Goal: Task Accomplishment & Management: Manage account settings

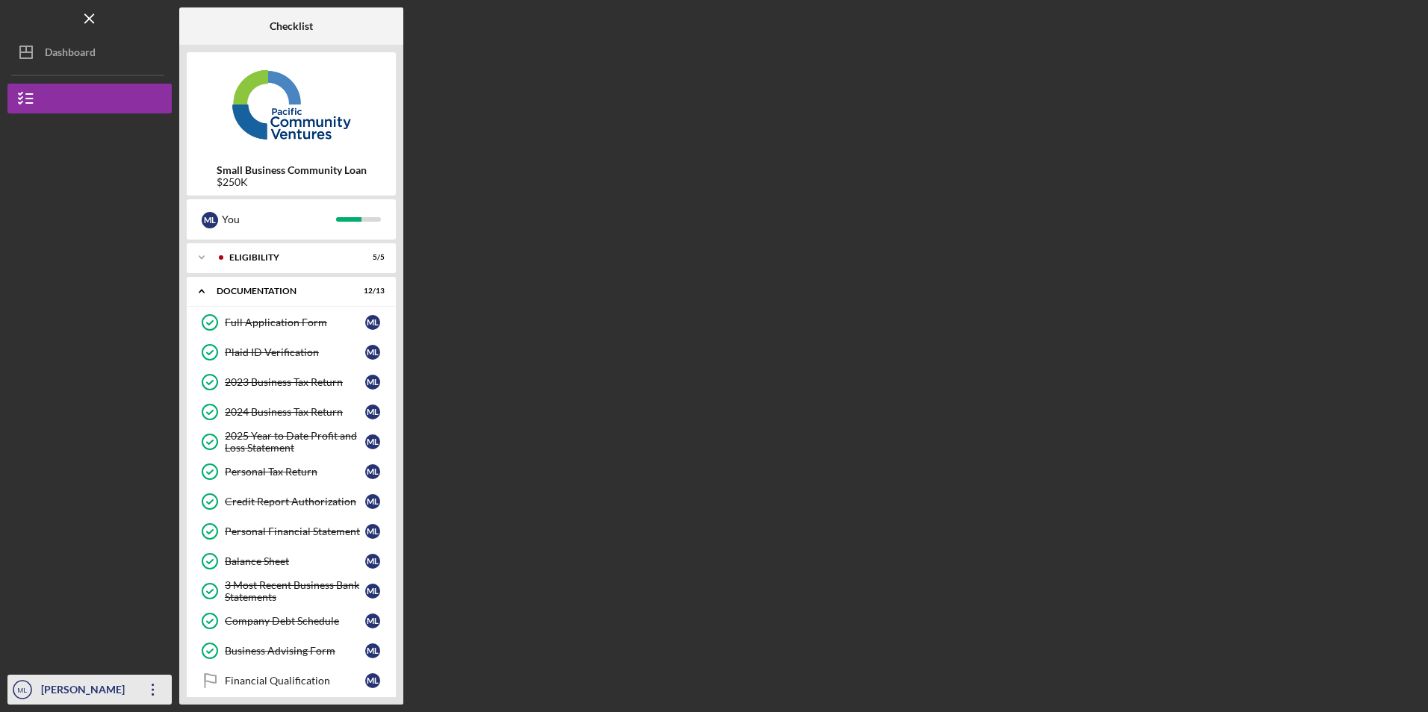
click at [59, 686] on div "[PERSON_NAME]" at bounding box center [85, 692] width 97 height 34
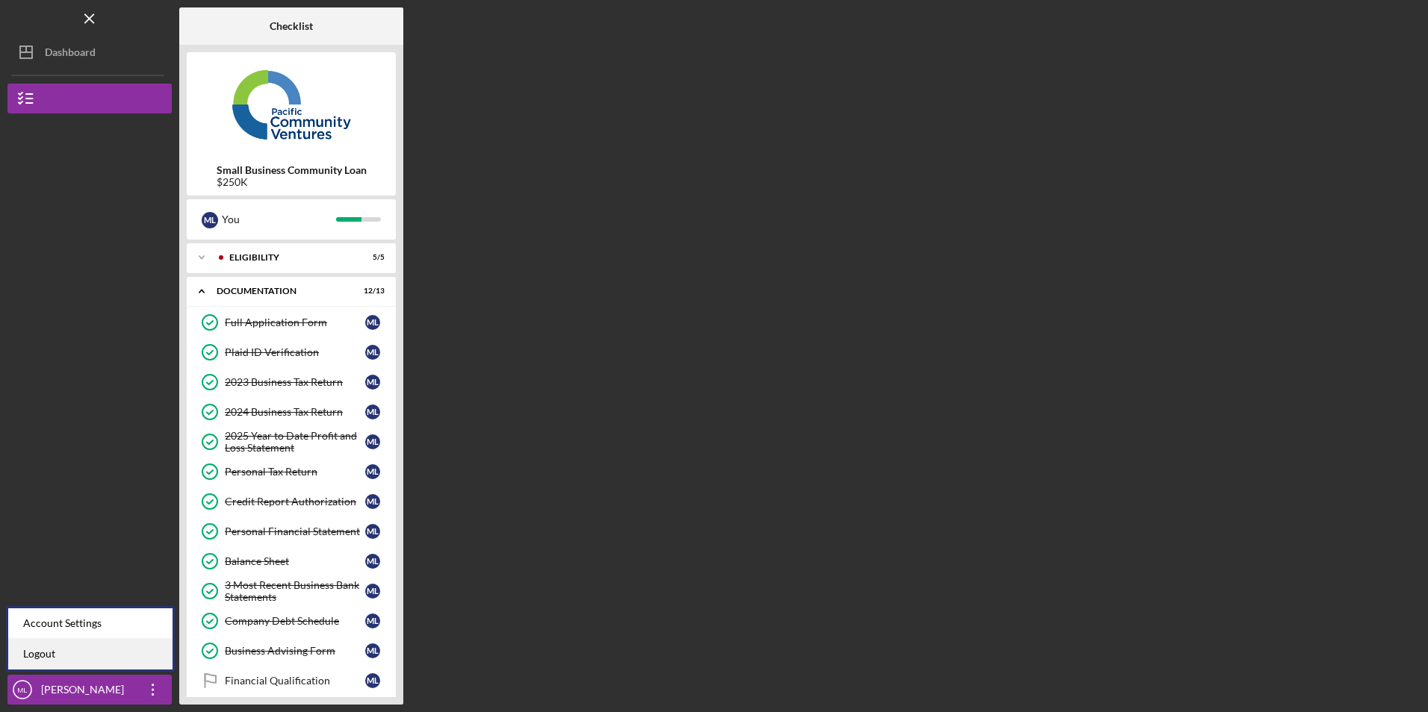
click at [67, 656] on link "Logout" at bounding box center [90, 654] width 164 height 31
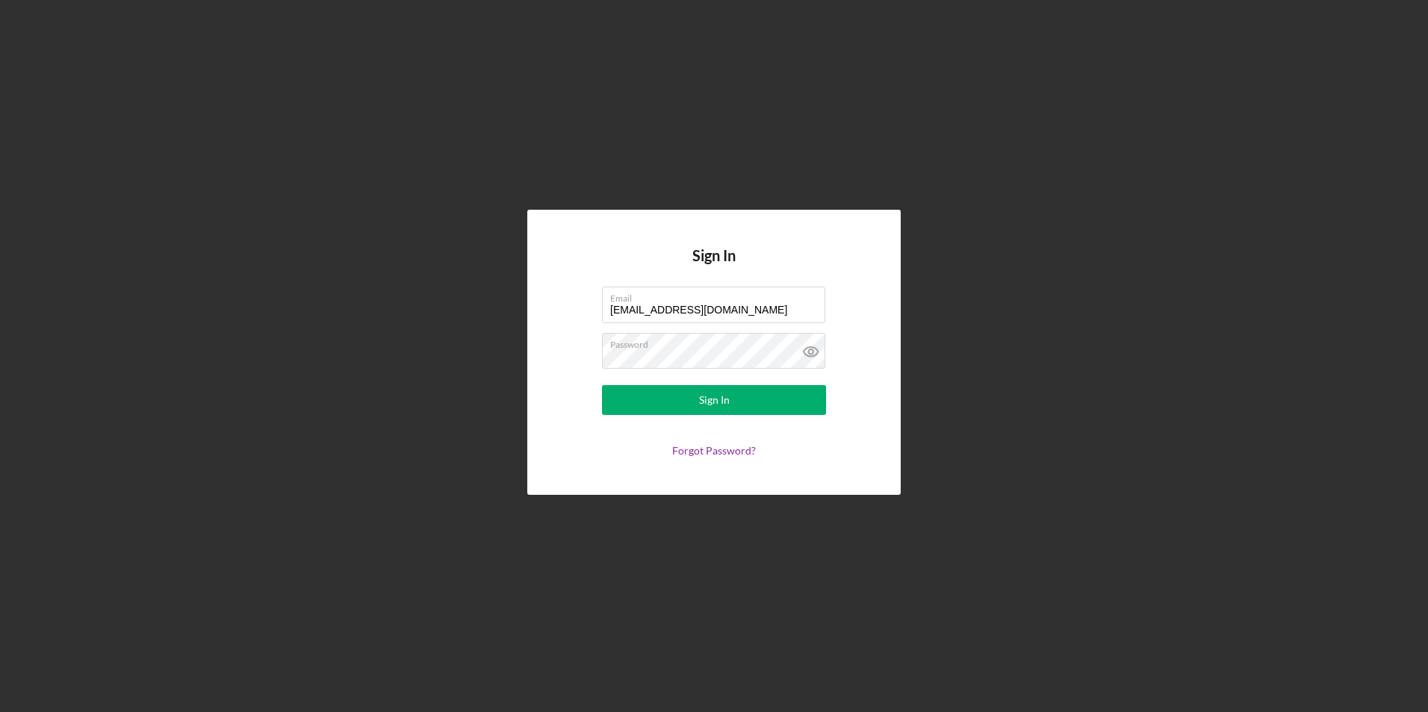
drag, startPoint x: 742, startPoint y: 312, endPoint x: 514, endPoint y: 301, distance: 228.0
click at [514, 301] on div "Sign In Email [EMAIL_ADDRESS][DOMAIN_NAME] Password Sign In Forgot Password?" at bounding box center [713, 352] width 1413 height 705
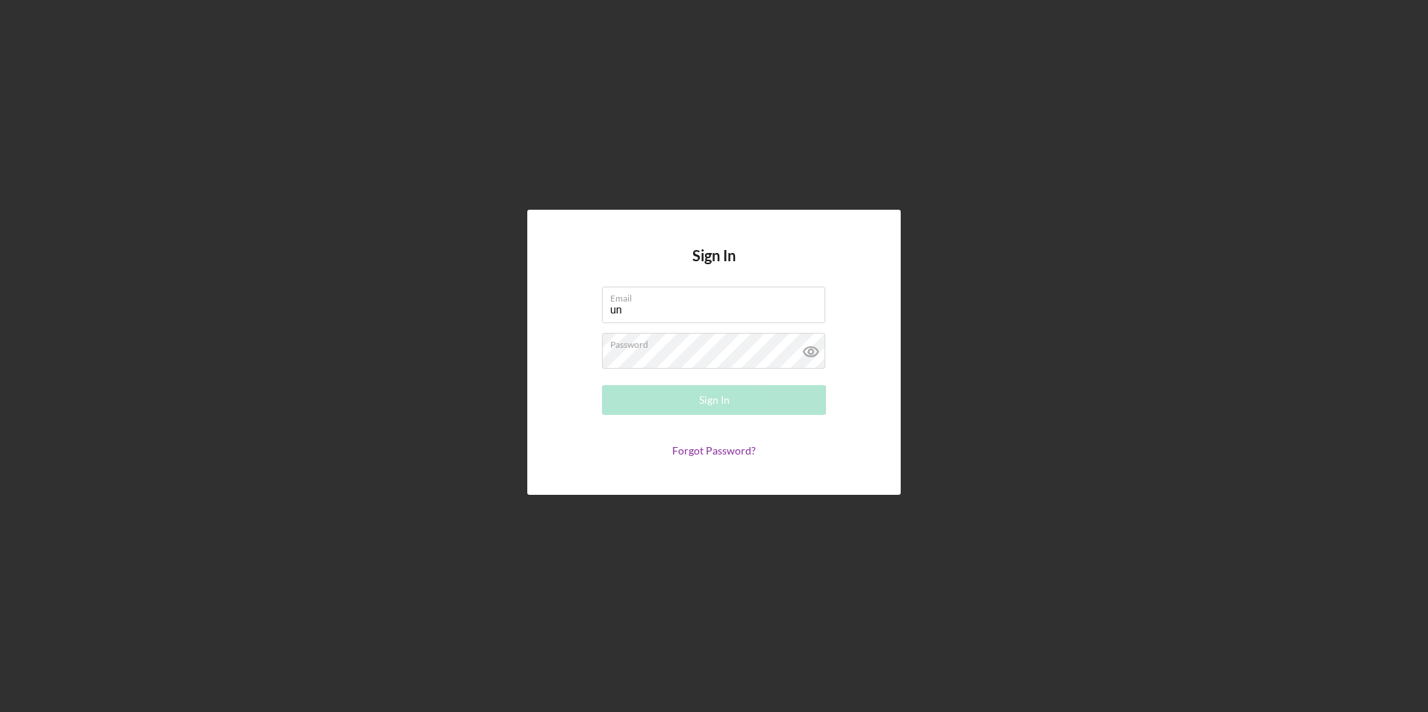
type input "u"
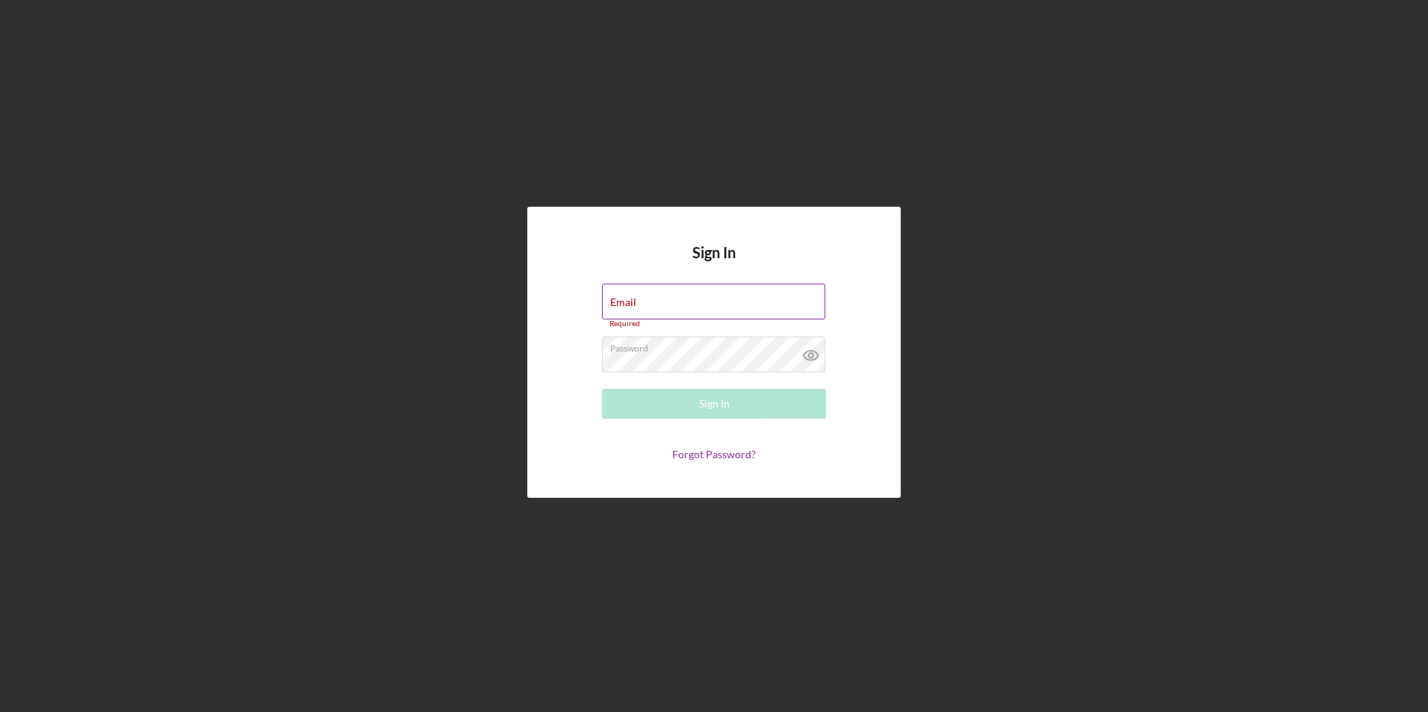
click at [669, 311] on input "Email" at bounding box center [713, 302] width 223 height 36
paste input "[EMAIL_ADDRESS][DOMAIN_NAME]"
type input "[EMAIL_ADDRESS][DOMAIN_NAME]"
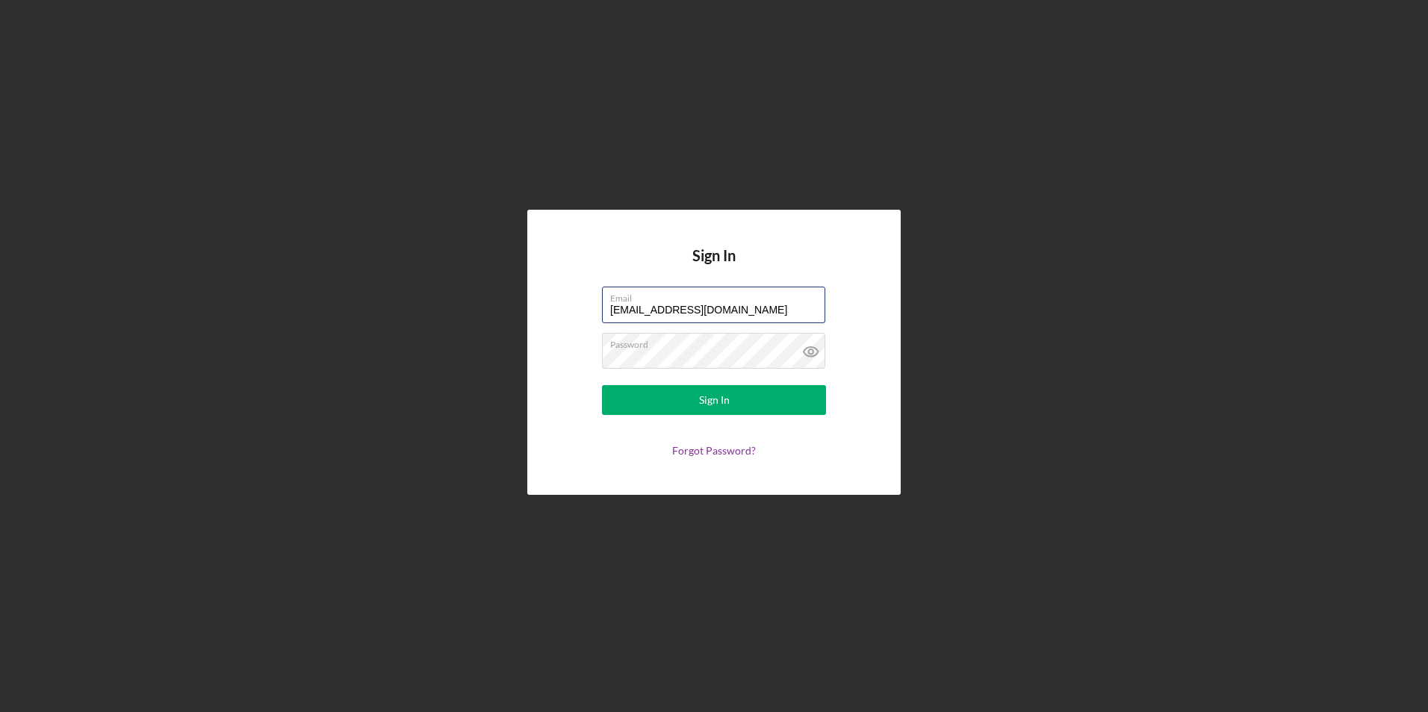
drag, startPoint x: 812, startPoint y: 309, endPoint x: 434, endPoint y: 310, distance: 377.8
click at [434, 310] on div "Sign In Email [EMAIL_ADDRESS][DOMAIN_NAME] Password Sign In Forgot Password?" at bounding box center [713, 352] width 1413 height 705
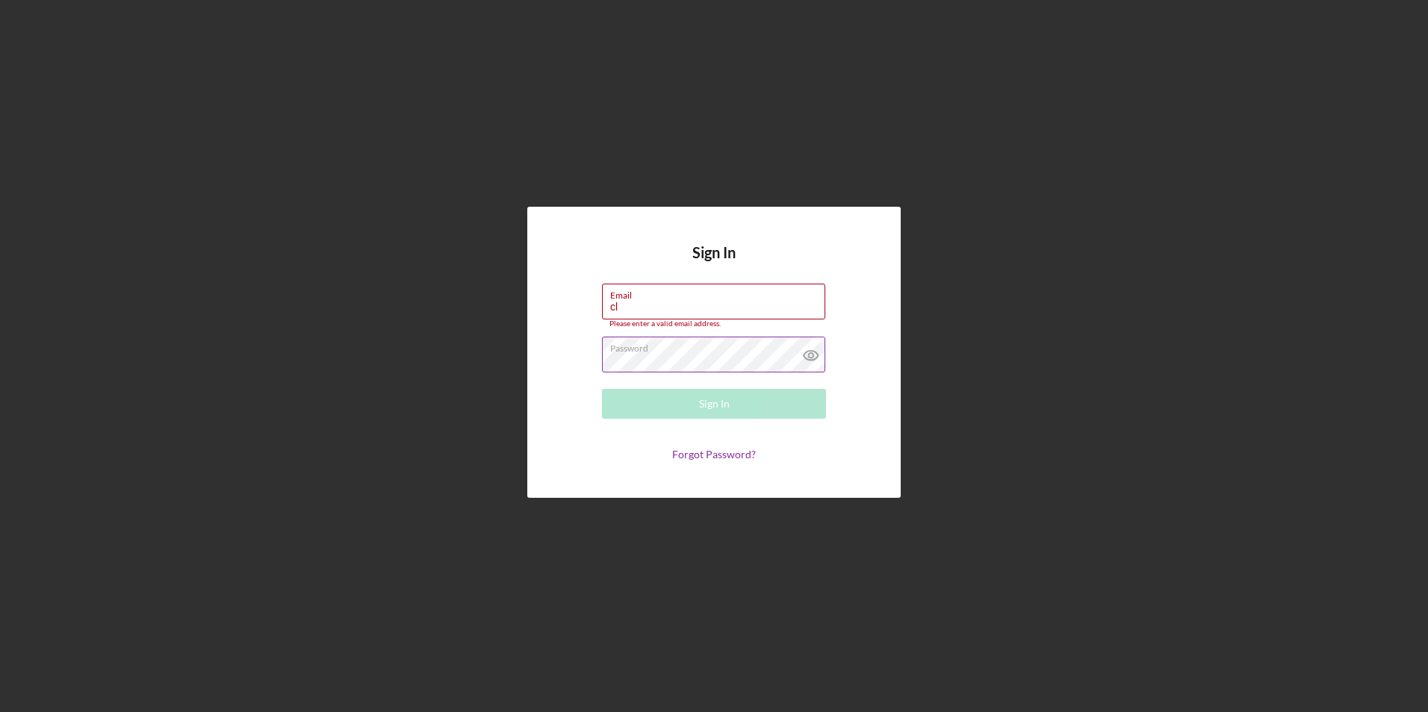
type input "[EMAIL_ADDRESS][DOMAIN_NAME]"
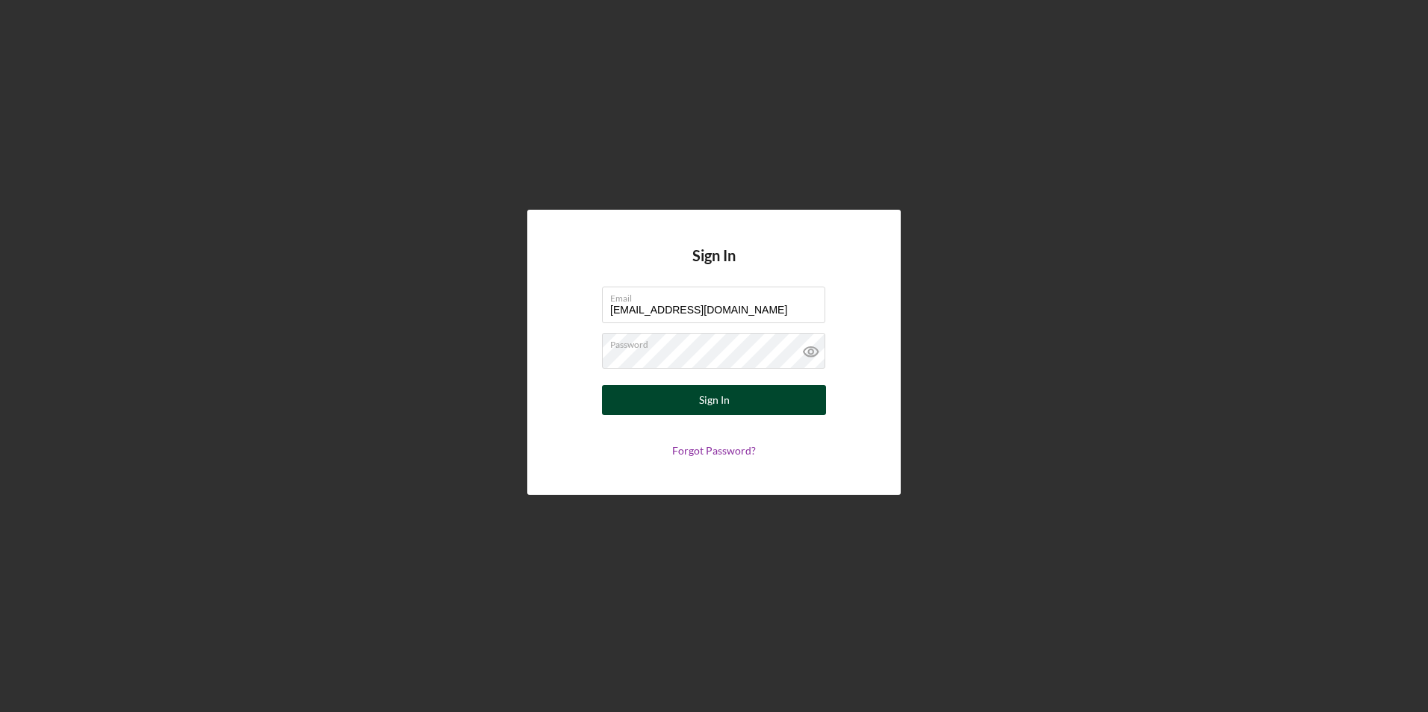
click at [623, 400] on button "Sign In" at bounding box center [714, 400] width 224 height 30
